Goal: Transaction & Acquisition: Book appointment/travel/reservation

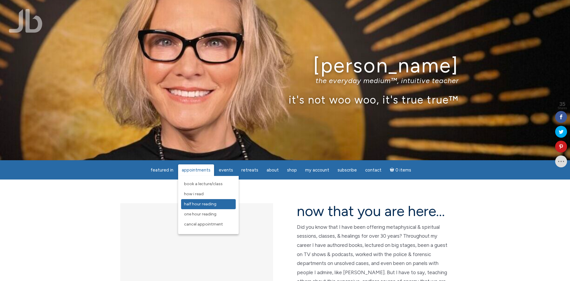
click at [210, 203] on span "Half Hour Reading" at bounding box center [200, 204] width 32 height 5
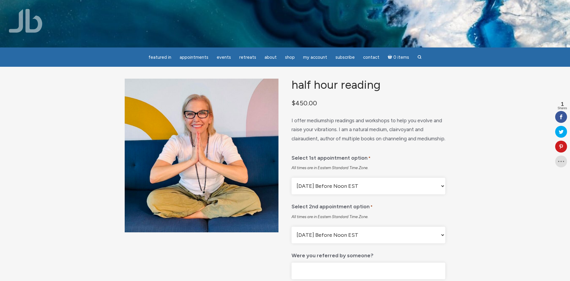
scroll to position [30, 0]
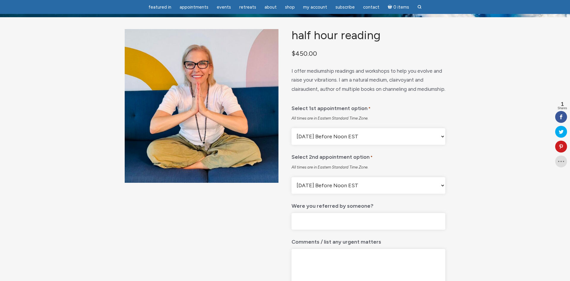
click at [292, 128] on select "Monday Before Noon EST Monday After Noon EST First Available Appointment" at bounding box center [369, 136] width 154 height 17
click at [442, 145] on select "Monday Before Noon EST Monday After Noon EST First Available Appointment" at bounding box center [369, 136] width 154 height 17
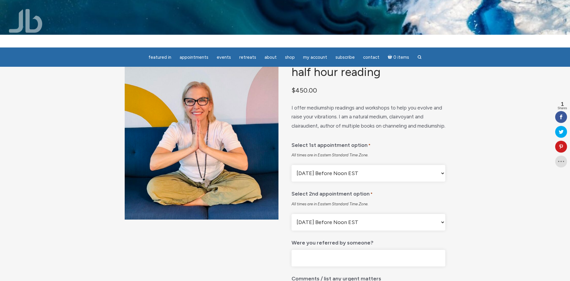
scroll to position [0, 0]
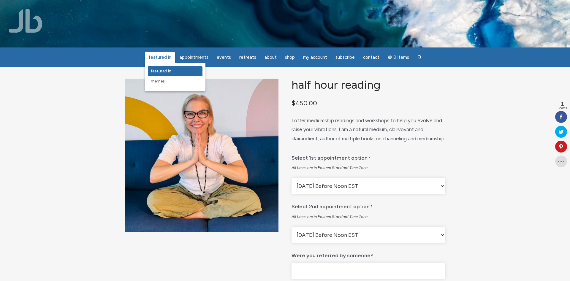
click at [164, 70] on span "featured in" at bounding box center [161, 71] width 20 height 5
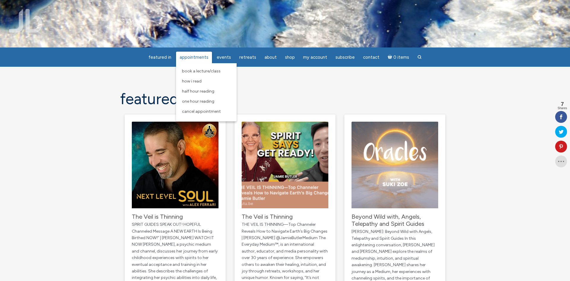
click at [195, 59] on span "Appointments" at bounding box center [194, 57] width 29 height 5
click at [192, 83] on span "How I Read" at bounding box center [192, 81] width 20 height 5
